Goal: Transaction & Acquisition: Purchase product/service

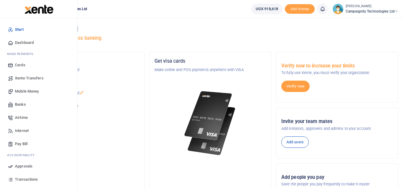
click at [26, 90] on span "Mobile Money" at bounding box center [27, 91] width 24 height 6
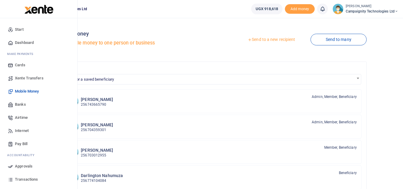
click at [26, 177] on span "Transactions" at bounding box center [26, 179] width 23 height 6
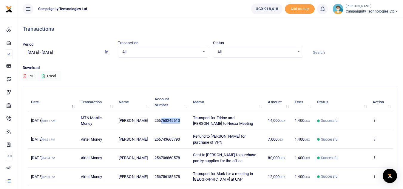
drag, startPoint x: 159, startPoint y: 121, endPoint x: 181, endPoint y: 123, distance: 22.5
click at [181, 123] on td "256768245610" at bounding box center [170, 120] width 39 height 19
copy span "768245610"
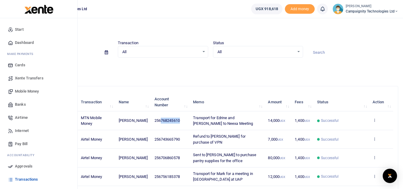
click at [26, 90] on span "Mobile Money" at bounding box center [27, 91] width 24 height 6
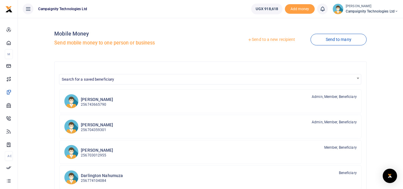
click at [286, 38] on link "Send to a new recipient" at bounding box center [272, 39] width 78 height 11
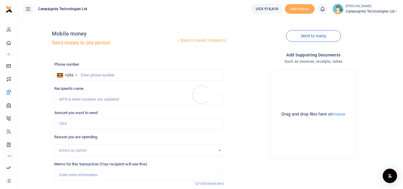
click at [141, 74] on div at bounding box center [201, 94] width 403 height 189
click at [141, 74] on input "text" at bounding box center [139, 75] width 170 height 11
paste input "768245610"
type input "768245610"
type input "Edrine Tasiwuka"
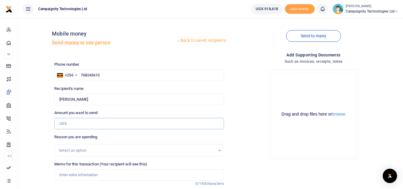
click at [79, 128] on input "Amount you want to send" at bounding box center [139, 123] width 170 height 11
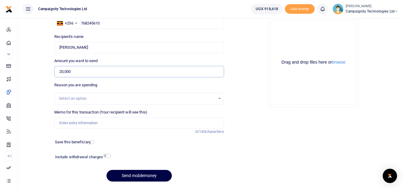
scroll to position [60, 0]
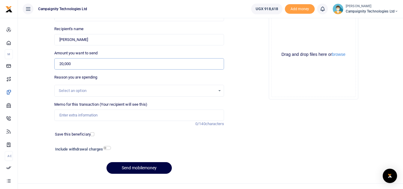
type input "20,000"
click at [124, 113] on input "Memo for this transaction (Your recipient will see this)" at bounding box center [139, 115] width 170 height 11
type input "d"
type input "Monthly lyca data for Edrine"
click at [145, 168] on button "Send mobilemoney" at bounding box center [139, 168] width 65 height 12
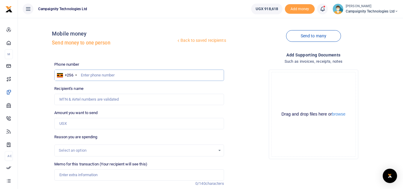
click at [129, 73] on input "text" at bounding box center [139, 75] width 170 height 11
type input "0"
type input "703012955"
click at [87, 128] on input "Amount you want to send" at bounding box center [139, 123] width 170 height 11
type input "50,000"
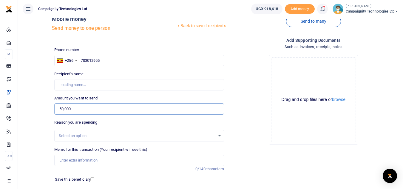
scroll to position [59, 0]
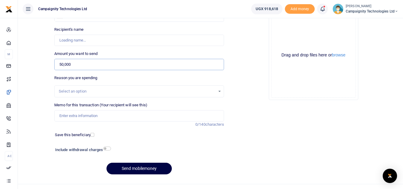
type input "[PERSON_NAME]"
type input "50,000"
click at [119, 119] on input "Memo for this transaction (Your recipient will see this)" at bounding box center [139, 115] width 170 height 11
type input "t"
type input "Weekly Facilitation for [PERSON_NAME]"
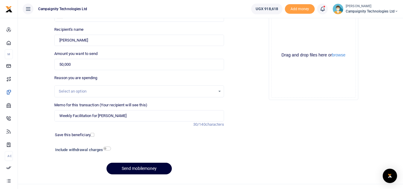
click at [143, 168] on button "Send mobilemoney" at bounding box center [139, 169] width 65 height 12
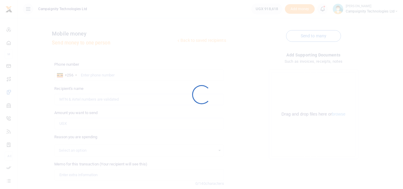
scroll to position [59, 0]
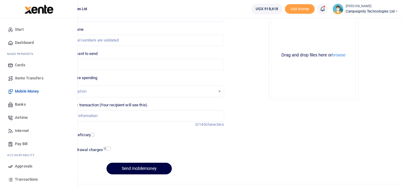
click at [21, 90] on span "Mobile Money" at bounding box center [27, 91] width 24 height 6
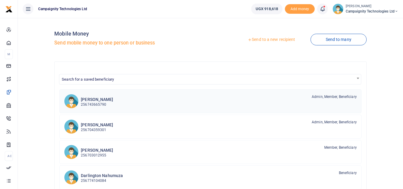
click at [99, 97] on h6 "[PERSON_NAME]" at bounding box center [97, 99] width 32 height 5
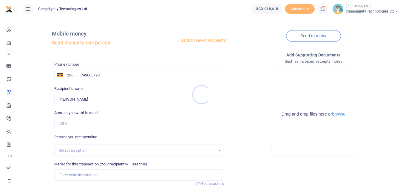
click at [99, 125] on div at bounding box center [201, 94] width 403 height 189
click at [99, 125] on input "Amount you want to send" at bounding box center [139, 123] width 170 height 11
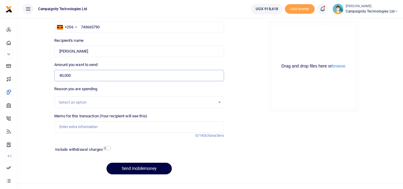
scroll to position [59, 0]
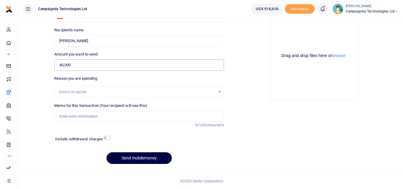
type input "40,000"
click at [130, 117] on input "Memo for this transaction (Your recipient will see this)" at bounding box center [139, 116] width 170 height 11
click at [68, 117] on input "[PERSON_NAME] weekly facilitation" at bounding box center [139, 116] width 170 height 11
type input "Simon weekly facilitation"
click at [146, 158] on button "Send mobilemoney" at bounding box center [139, 158] width 65 height 12
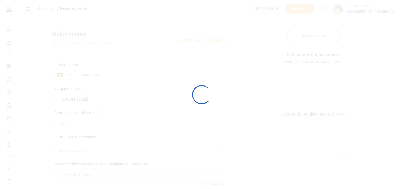
scroll to position [59, 0]
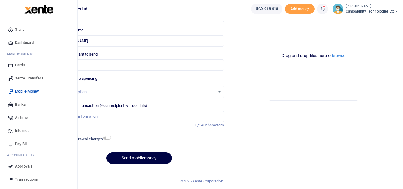
click at [33, 180] on span "Transactions" at bounding box center [26, 179] width 23 height 6
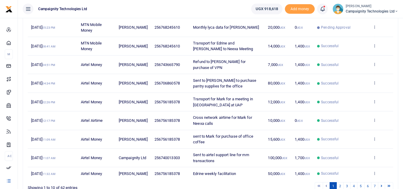
scroll to position [144, 0]
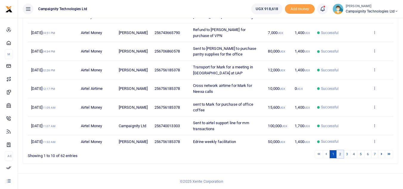
click at [340, 155] on link "2" at bounding box center [340, 154] width 7 height 8
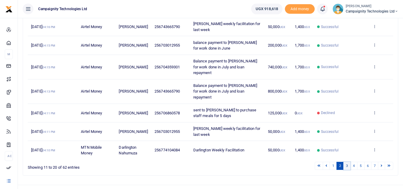
click at [346, 162] on link "3" at bounding box center [347, 166] width 7 height 8
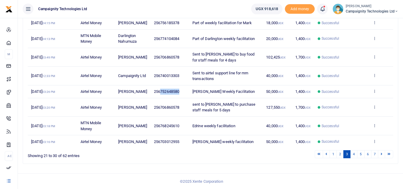
drag, startPoint x: 158, startPoint y: 95, endPoint x: 179, endPoint y: 95, distance: 21.2
click at [179, 95] on td "256752648580" at bounding box center [170, 91] width 39 height 13
copy span "752648580"
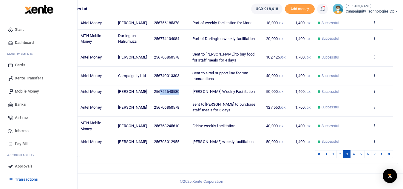
click at [34, 90] on span "Mobile Money" at bounding box center [27, 91] width 24 height 6
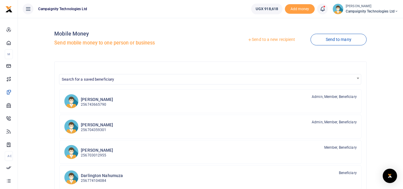
click at [272, 36] on link "Send to a new recipient" at bounding box center [272, 39] width 78 height 11
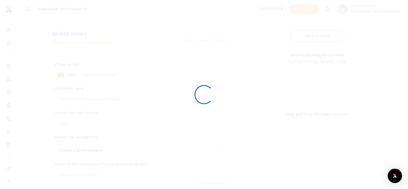
select select
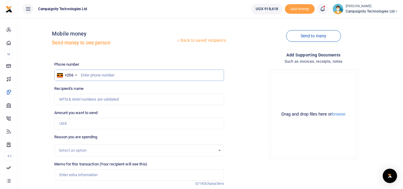
click at [108, 76] on input "text" at bounding box center [139, 75] width 170 height 11
paste input "752648580"
type input "752648580"
click at [77, 129] on div "Phone number +256 [GEOGRAPHIC_DATA] [PHONE_NUMBER] Phone is required. Recipient…" at bounding box center [139, 150] width 174 height 177
click at [76, 128] on input "Amount you want to send" at bounding box center [139, 123] width 170 height 11
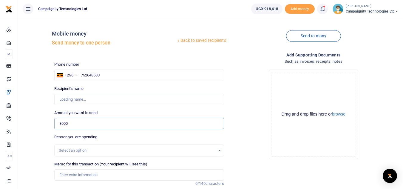
type input "3,000"
type input "[PERSON_NAME]"
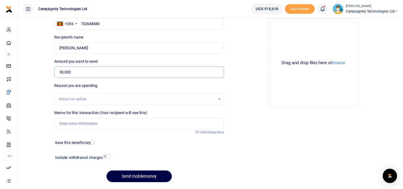
scroll to position [68, 0]
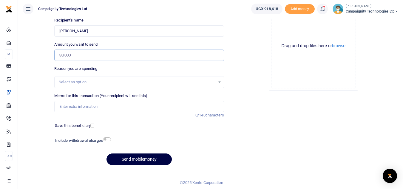
type input "30,000"
click at [105, 112] on input "Memo for this transaction (Your recipient will see this)" at bounding box center [139, 106] width 170 height 11
type input "[PERSON_NAME] Weekly Facilitation"
click at [61, 53] on input "30,000" at bounding box center [139, 55] width 170 height 11
type input "20,000"
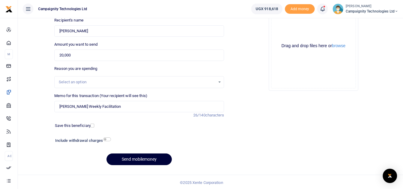
click at [139, 156] on button "Send mobilemoney" at bounding box center [139, 159] width 65 height 12
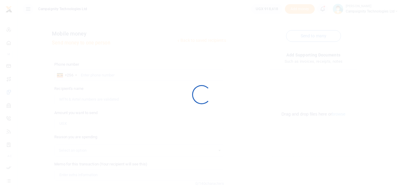
scroll to position [68, 0]
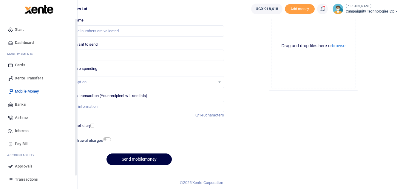
click at [19, 168] on span "Approvals" at bounding box center [24, 166] width 18 height 6
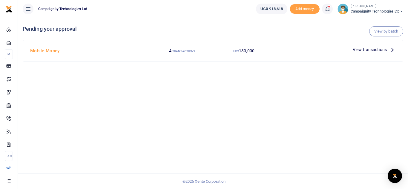
click at [363, 48] on span "View transactions" at bounding box center [370, 49] width 34 height 7
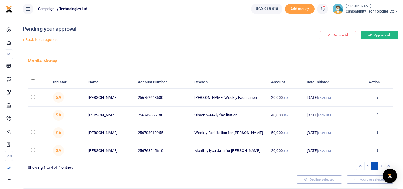
click at [372, 35] on button "Approve all" at bounding box center [379, 35] width 37 height 8
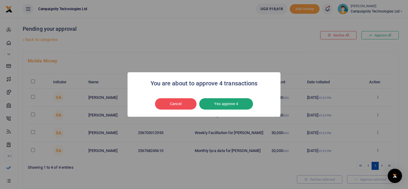
click at [239, 105] on button "Yes approve 4" at bounding box center [226, 103] width 54 height 11
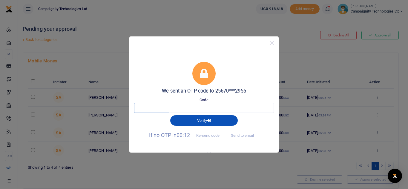
click at [149, 110] on input "text" at bounding box center [151, 108] width 35 height 10
type input "8"
type input "2"
type input "9"
type input "5"
